Goal: Task Accomplishment & Management: Use online tool/utility

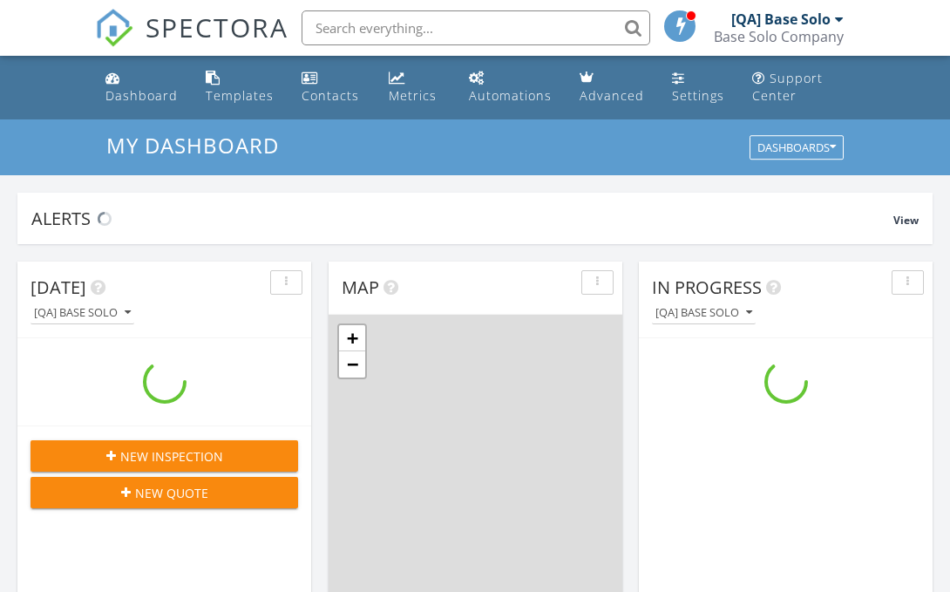
scroll to position [1588, 951]
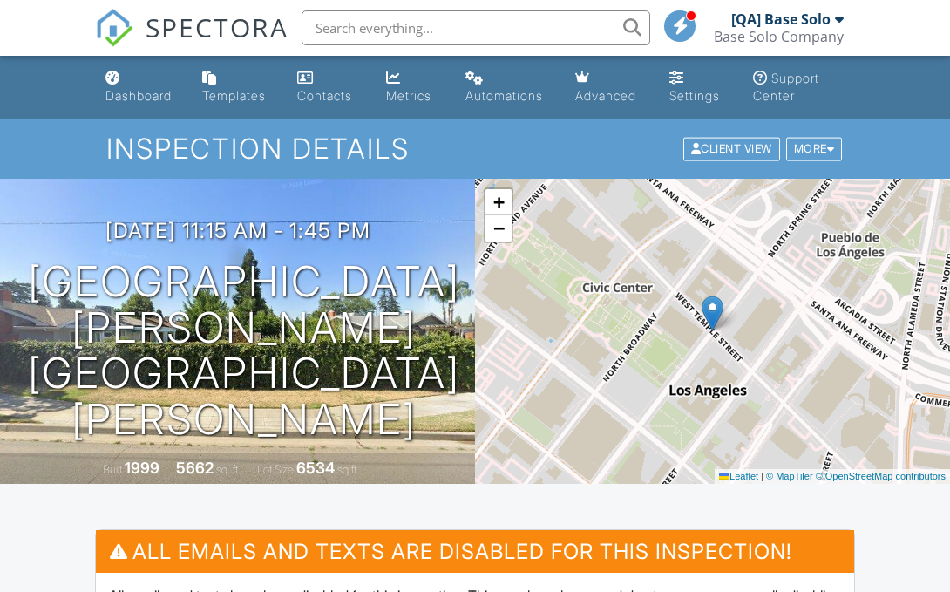
scroll to position [464, 0]
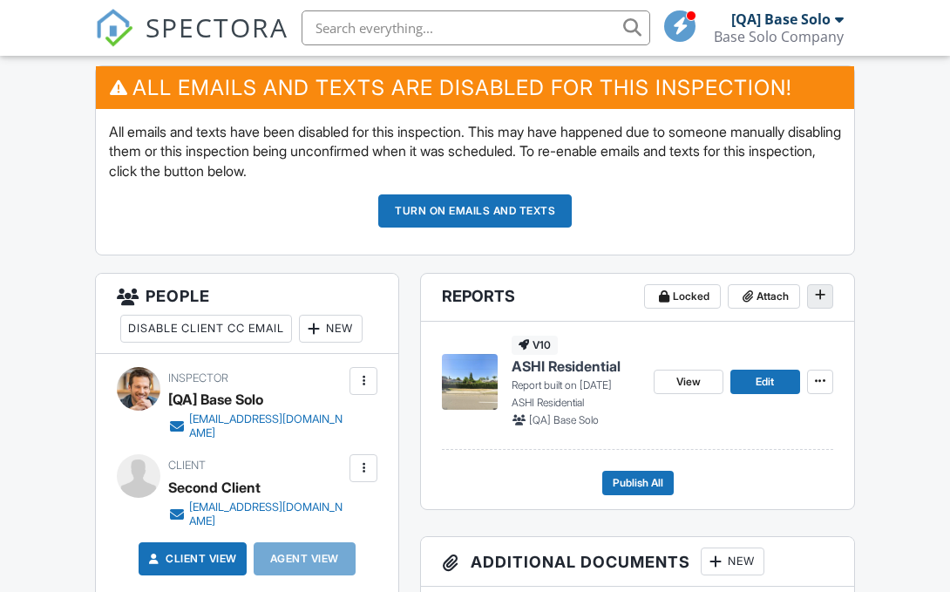
click at [820, 296] on icon at bounding box center [820, 295] width 10 height 12
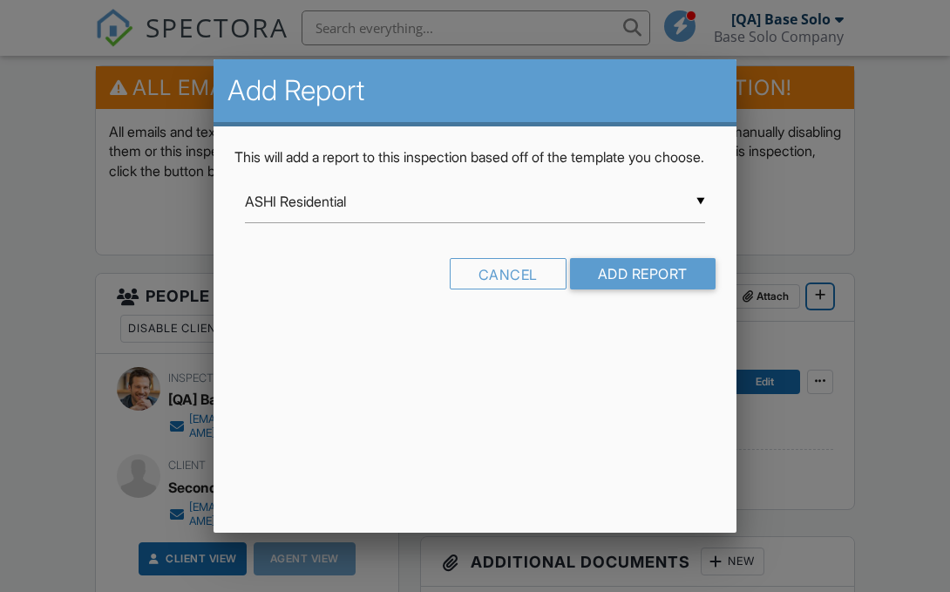
click at [475, 221] on input "ASHI Residential" at bounding box center [475, 201] width 460 height 43
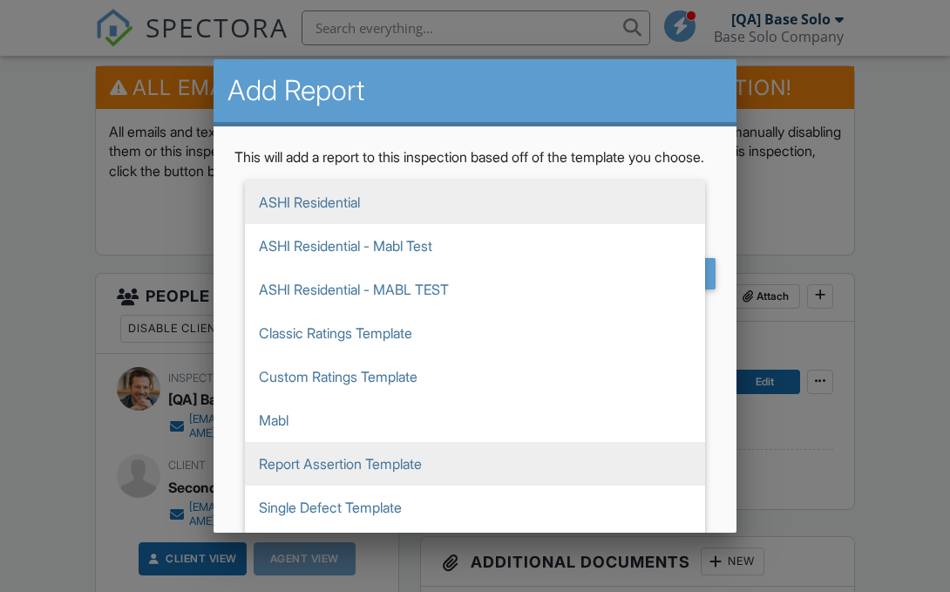
click at [475, 483] on span "Report Assertion Template" at bounding box center [475, 464] width 460 height 44
type input "Report Assertion Template"
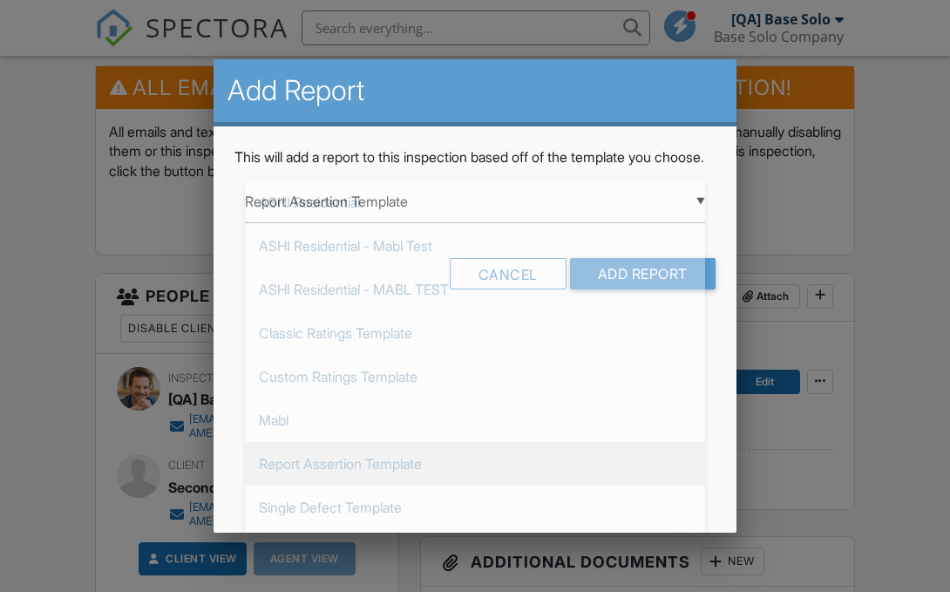
scroll to position [262, 0]
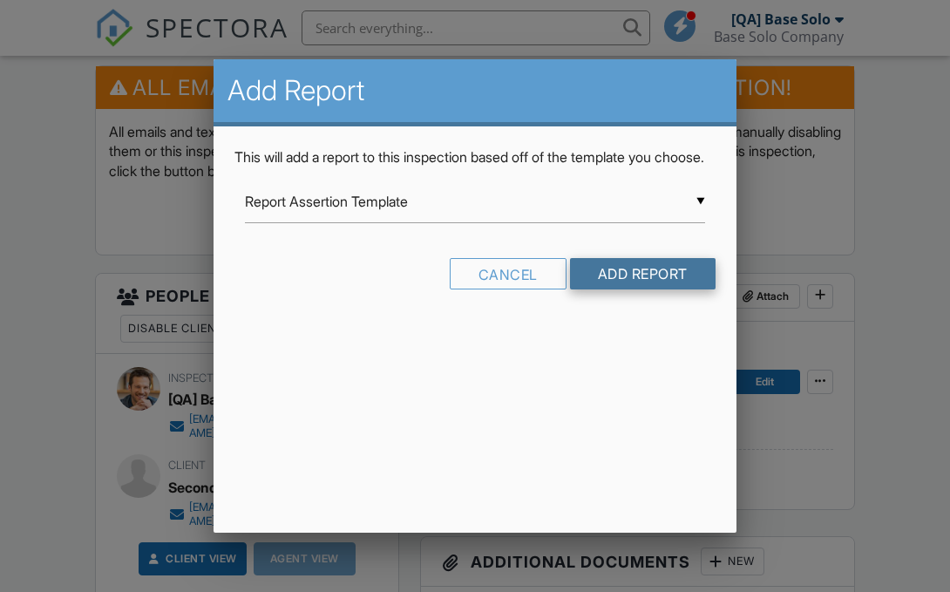
click at [641, 289] on input "Add Report" at bounding box center [643, 273] width 146 height 31
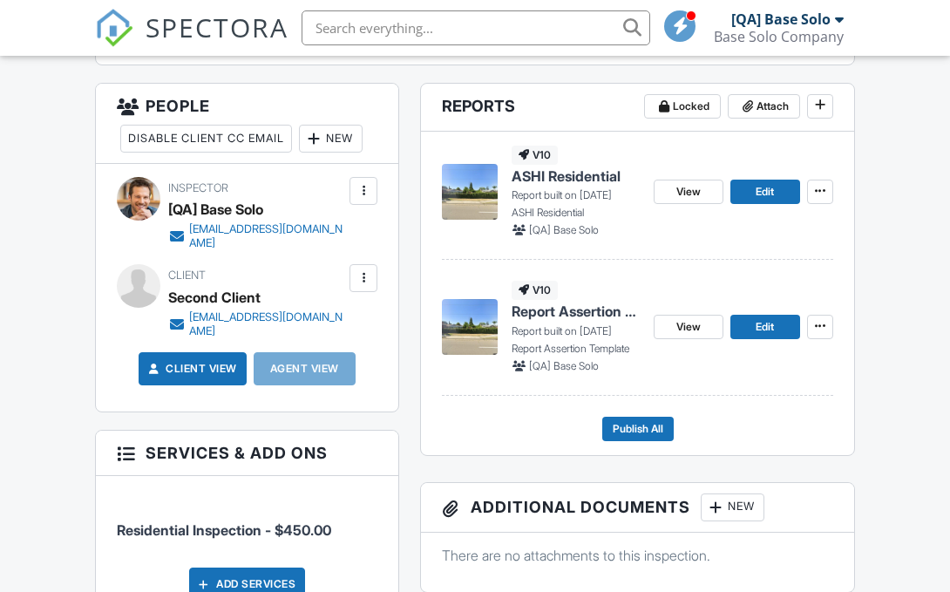
scroll to position [648, 0]
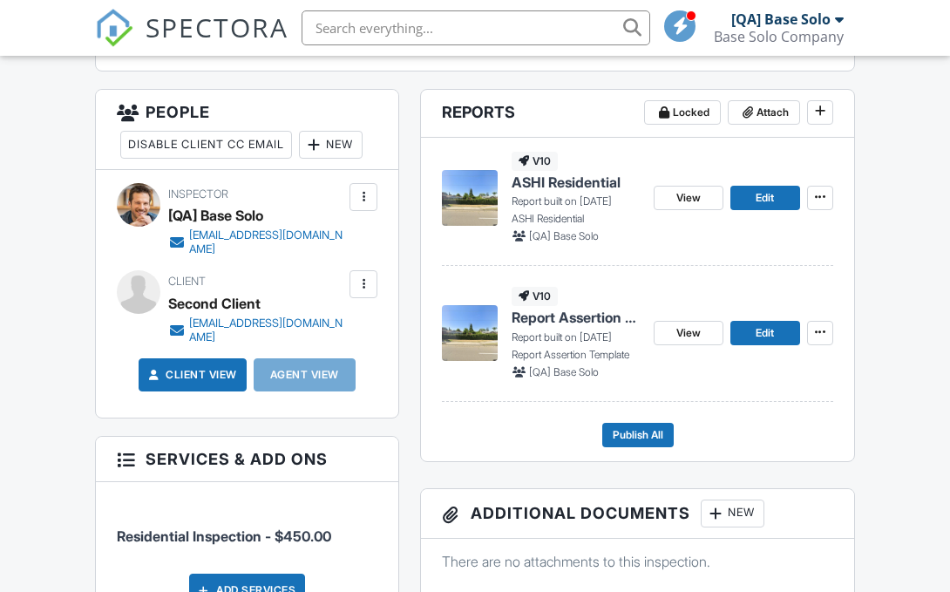
click at [565, 323] on span "Report Assertion Template" at bounding box center [576, 317] width 128 height 19
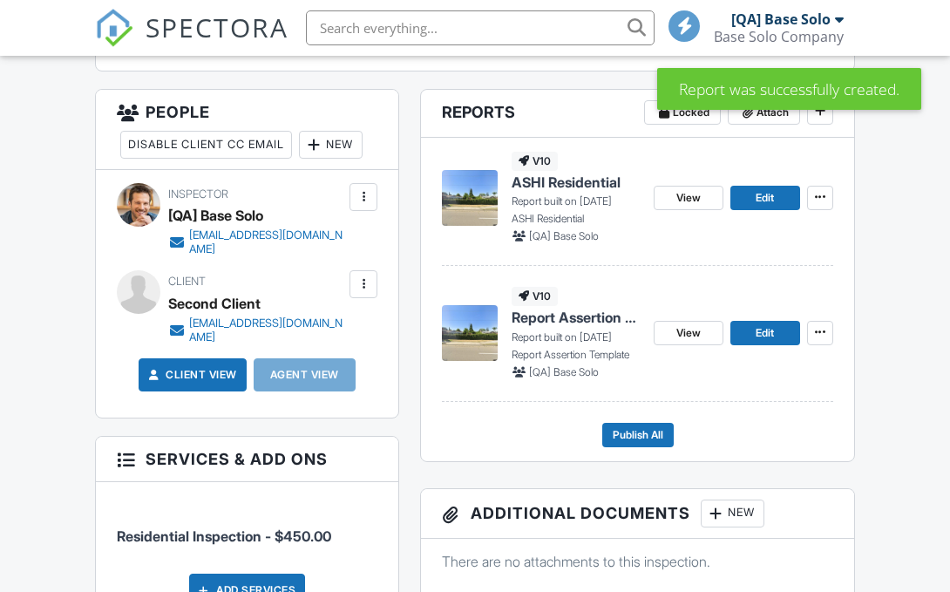
scroll to position [648, 0]
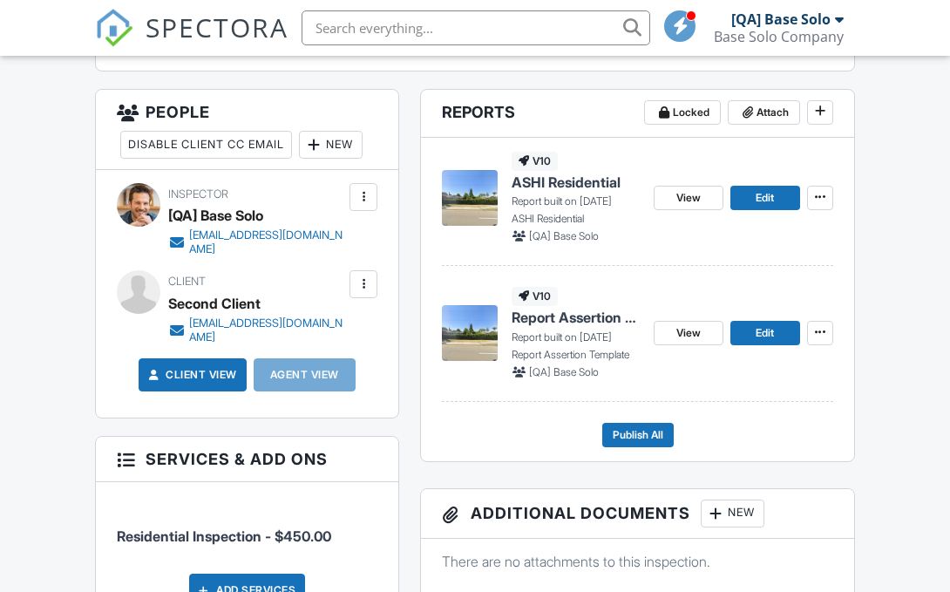
click at [575, 317] on span "Report Assertion Template" at bounding box center [576, 317] width 128 height 19
